Goal: Task Accomplishment & Management: Use online tool/utility

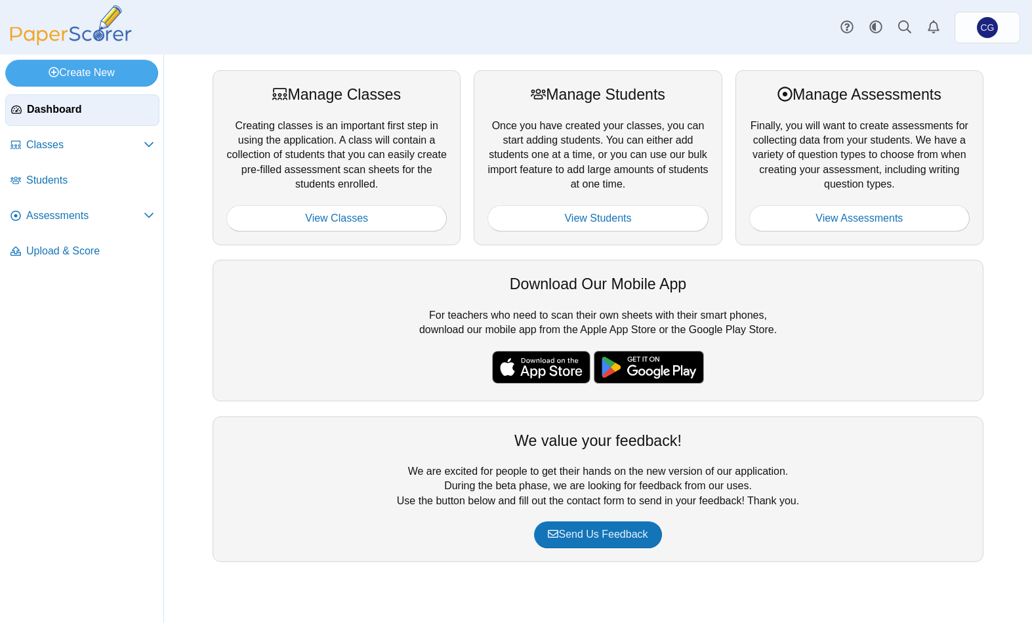
click at [48, 211] on link "Assessments" at bounding box center [82, 216] width 154 height 31
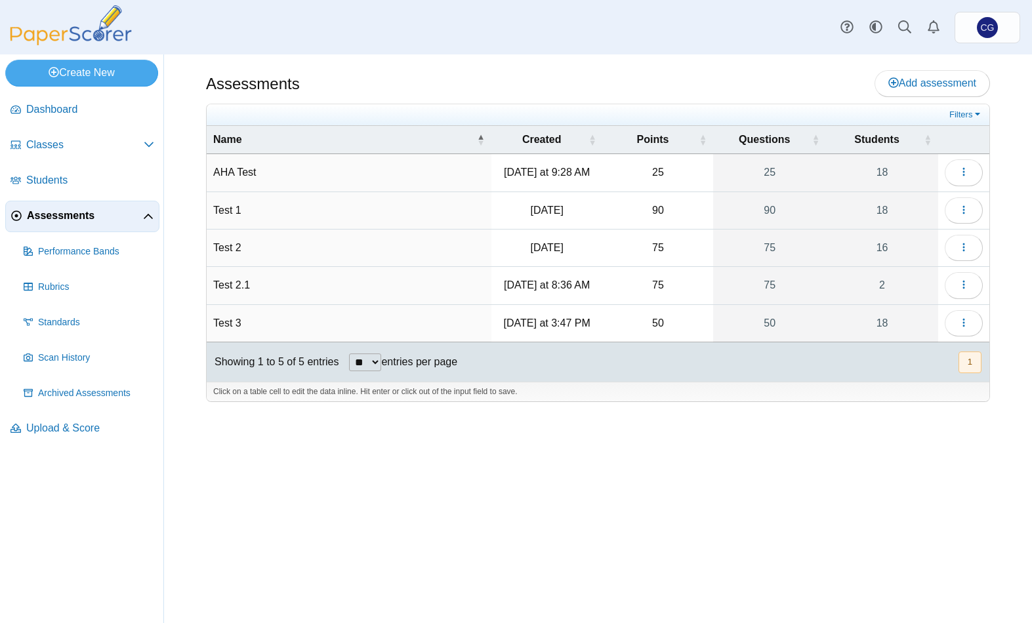
click at [896, 320] on link "18" at bounding box center [882, 323] width 112 height 37
click at [962, 319] on icon "button" at bounding box center [963, 322] width 10 height 10
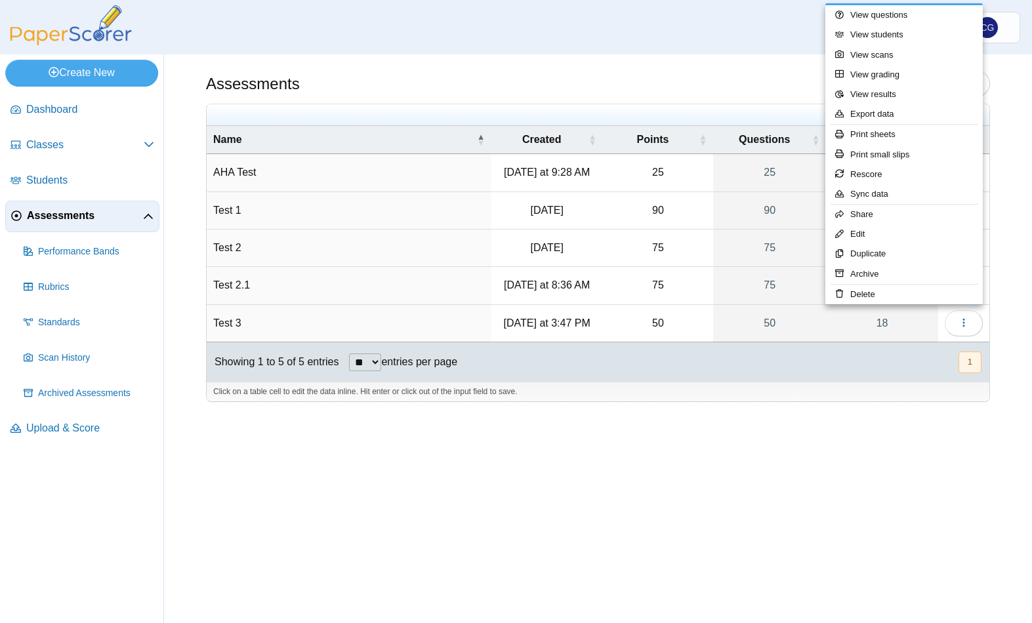
click at [895, 155] on link "Print small slips" at bounding box center [903, 155] width 157 height 20
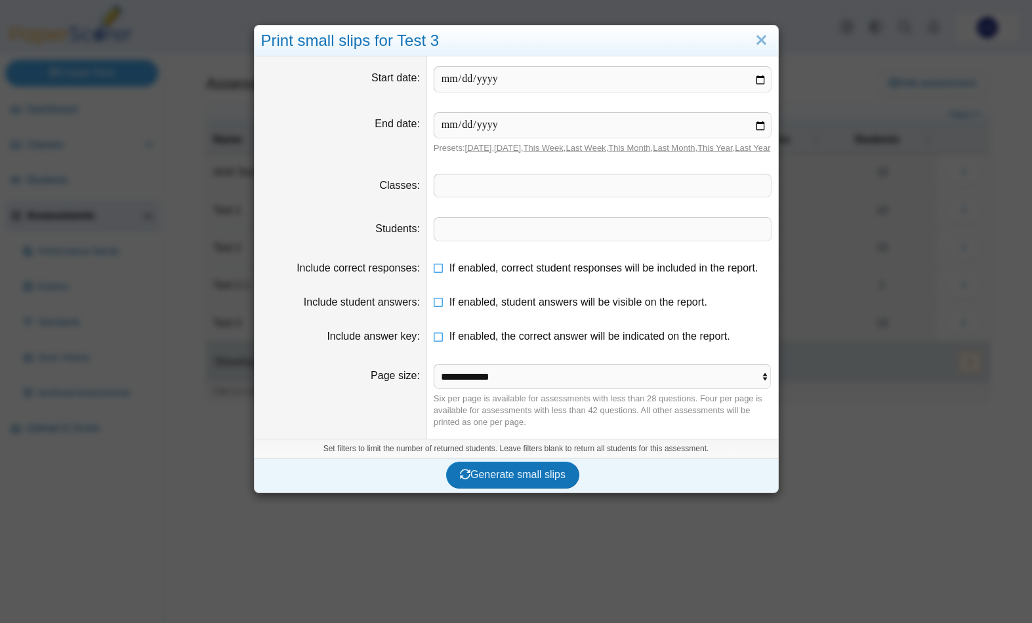
click at [480, 146] on link "Today" at bounding box center [478, 148] width 27 height 10
click at [483, 138] on input "date" at bounding box center [602, 125] width 338 height 26
type input "**********"
click at [475, 149] on link "Today" at bounding box center [478, 148] width 27 height 10
click at [474, 146] on link "Today" at bounding box center [478, 148] width 27 height 10
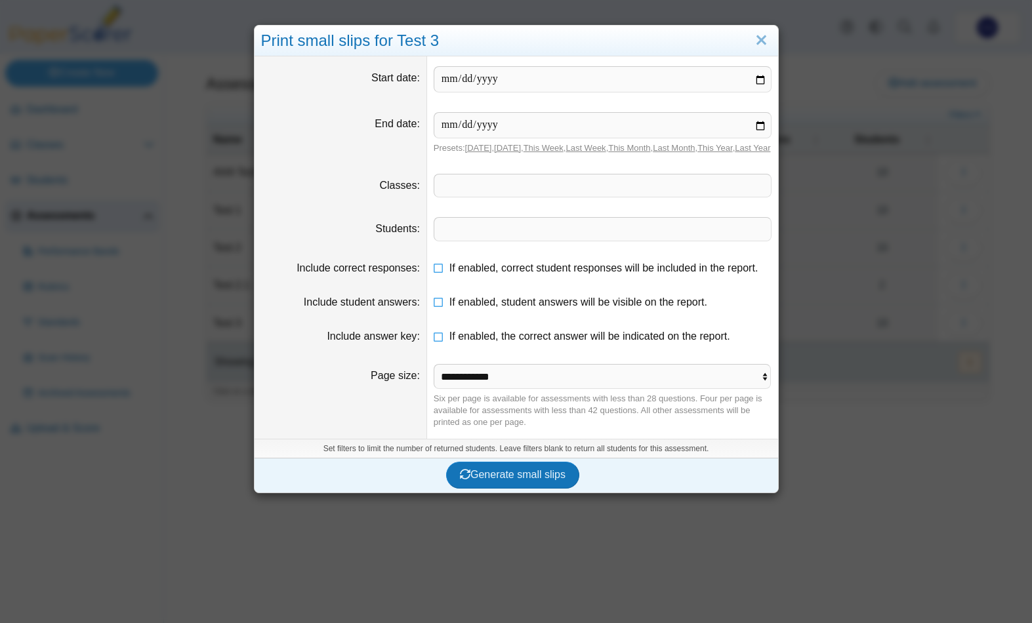
click at [473, 153] on link "Today" at bounding box center [478, 148] width 27 height 10
click at [541, 85] on input "date" at bounding box center [602, 79] width 338 height 26
type input "**********"
click at [537, 193] on span at bounding box center [602, 185] width 336 height 22
click at [515, 480] on span "Generate small slips" at bounding box center [513, 474] width 106 height 11
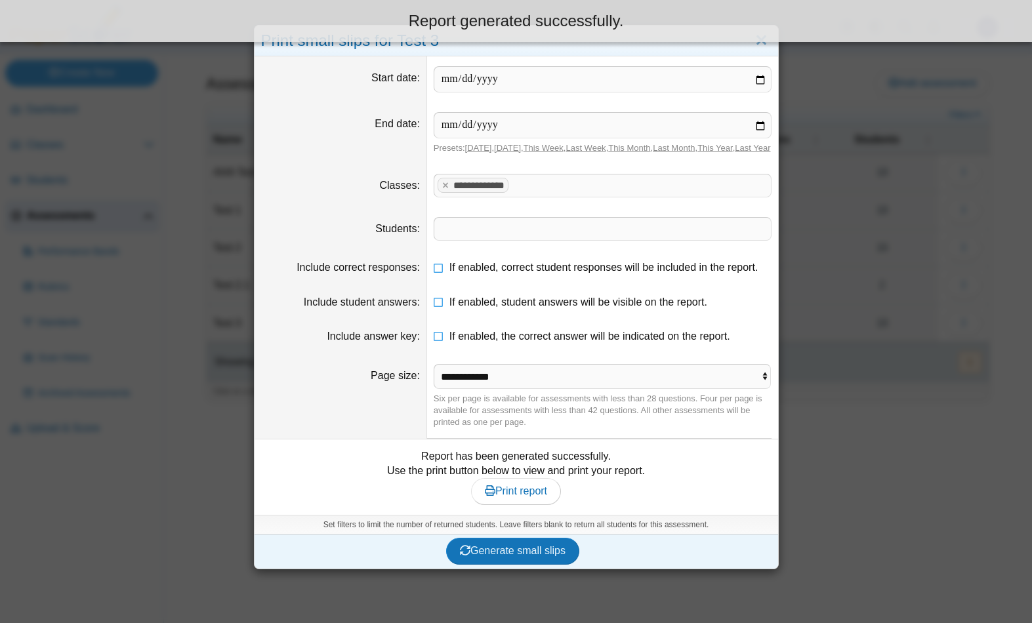
click at [517, 496] on span "Print report" at bounding box center [516, 490] width 62 height 11
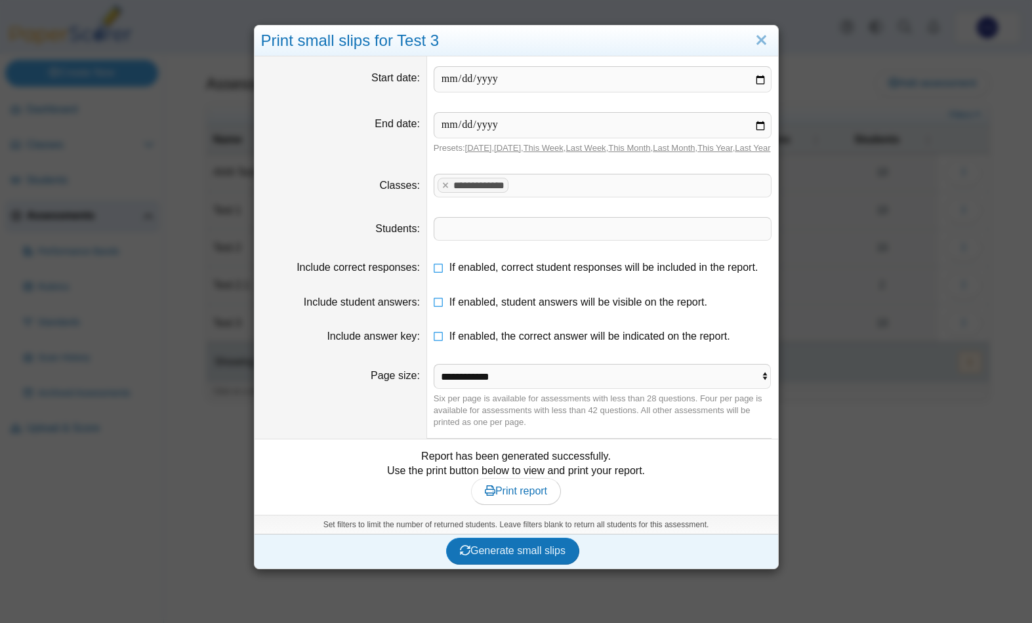
click at [790, 42] on div "**********" at bounding box center [516, 311] width 1032 height 623
click at [767, 42] on link "Close" at bounding box center [761, 41] width 20 height 22
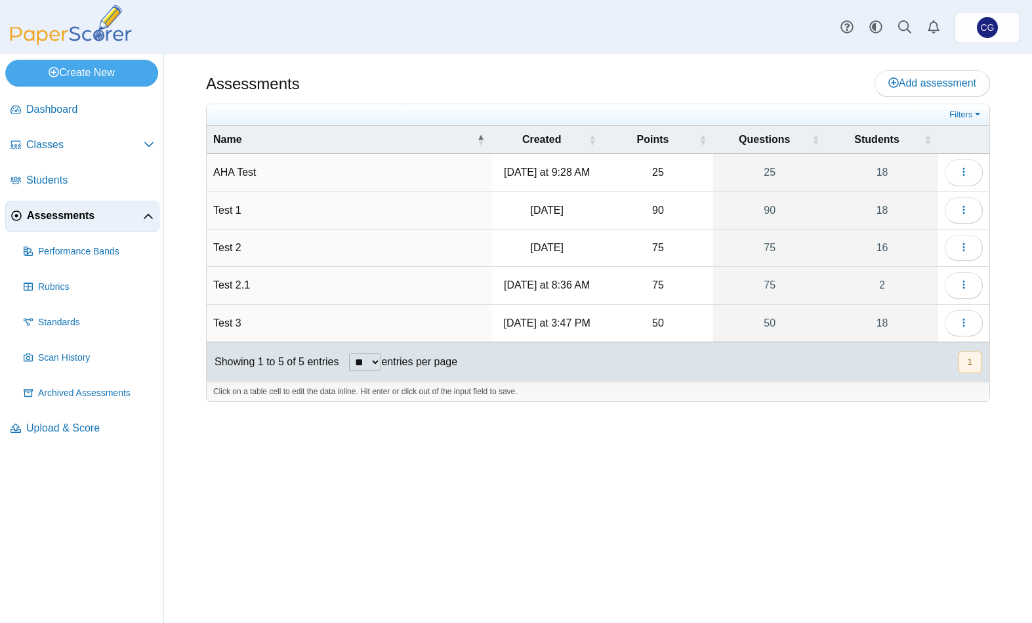
click at [882, 316] on link "18" at bounding box center [882, 323] width 112 height 37
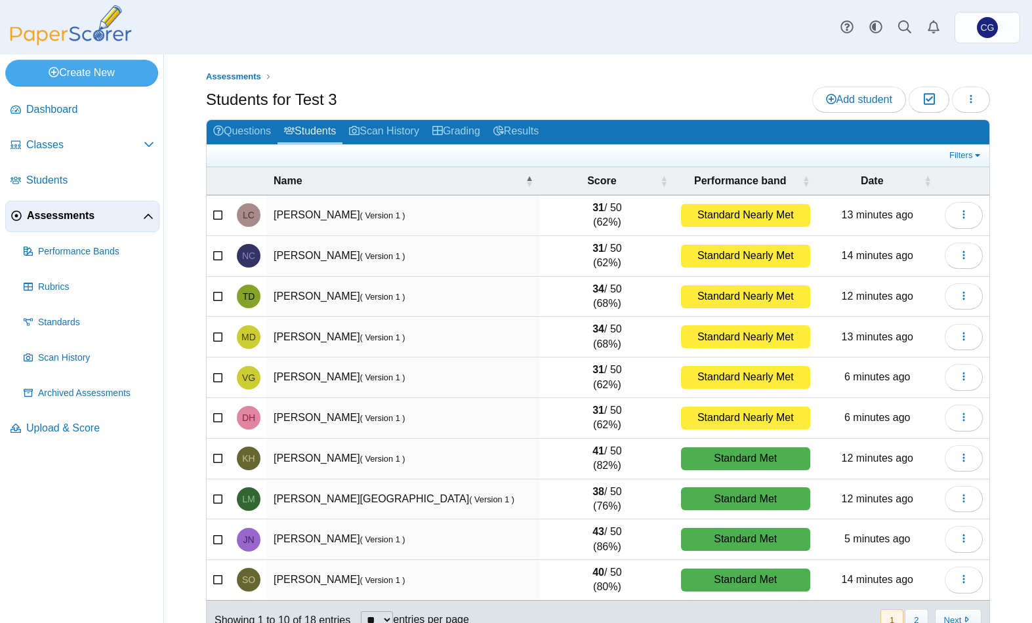
click at [531, 136] on link "Results" at bounding box center [516, 132] width 58 height 24
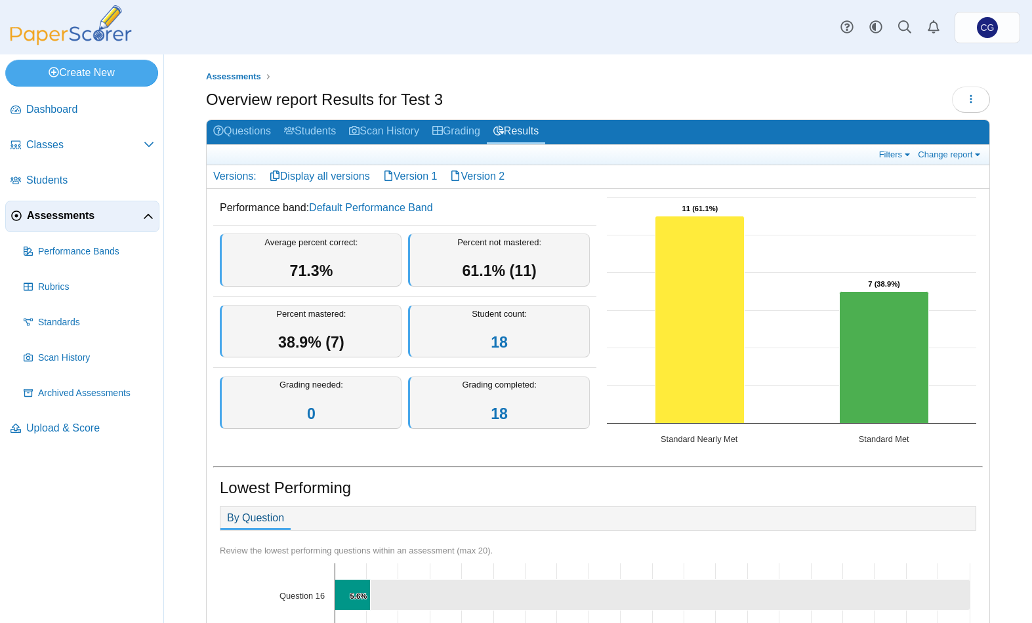
click at [823, 123] on h2 "Questions Students Scan History Grading Results" at bounding box center [598, 132] width 782 height 25
click at [1012, 339] on div "Assessments Overview report Results for Test 3 Loading… 18" at bounding box center [598, 338] width 868 height 569
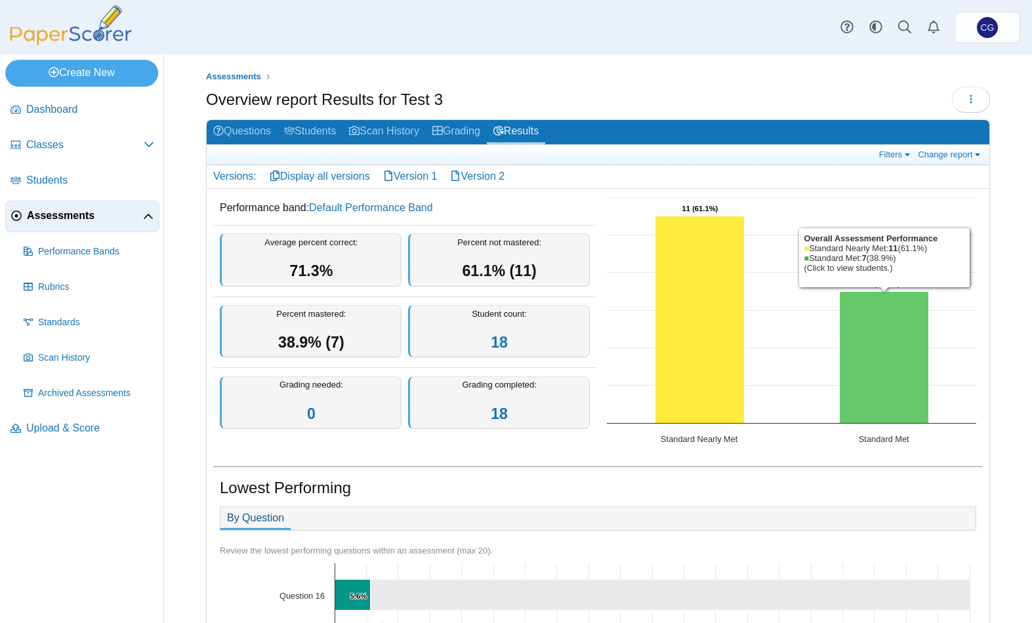
click at [1003, 193] on div "Assessments Overview report Results for Test 3 Loading… 18" at bounding box center [598, 338] width 868 height 569
